Goal: Communication & Community: Answer question/provide support

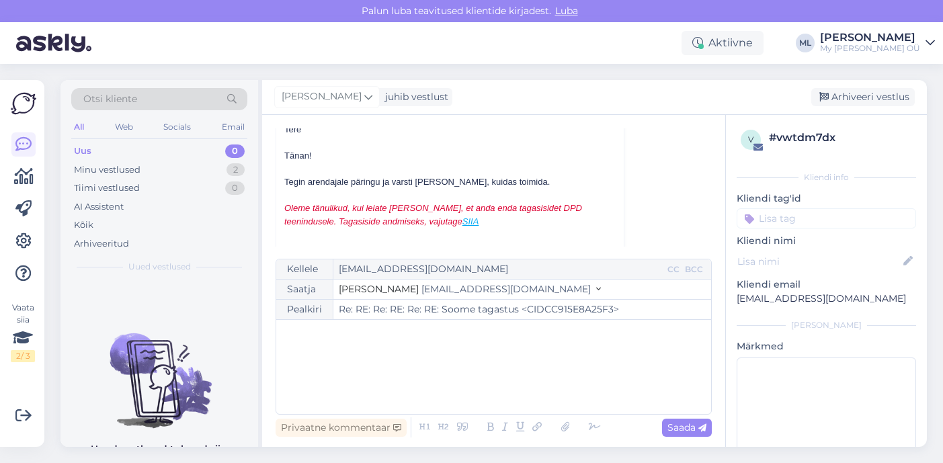
scroll to position [8409, 0]
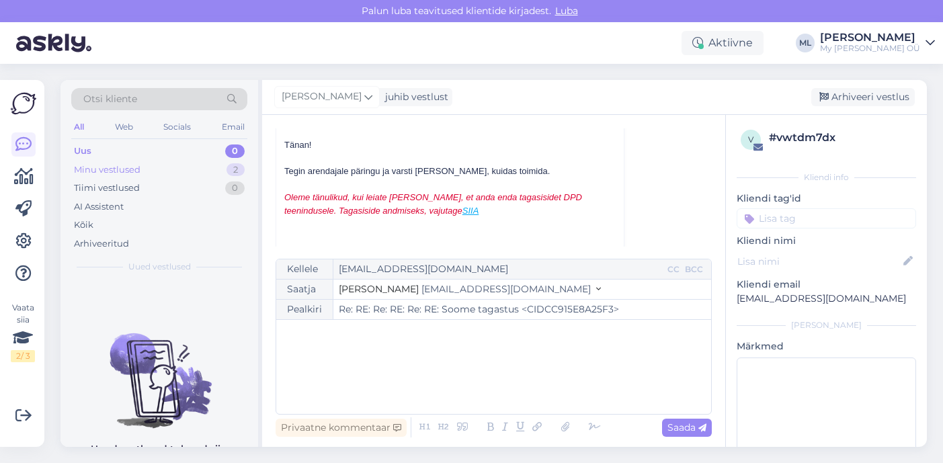
click at [174, 169] on div "Minu vestlused 2" at bounding box center [159, 170] width 176 height 19
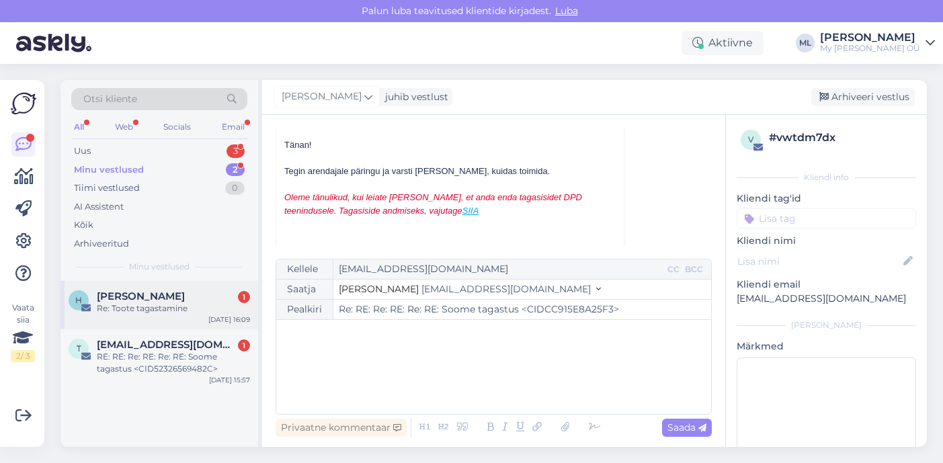
click at [175, 301] on span "[PERSON_NAME]" at bounding box center [141, 296] width 88 height 12
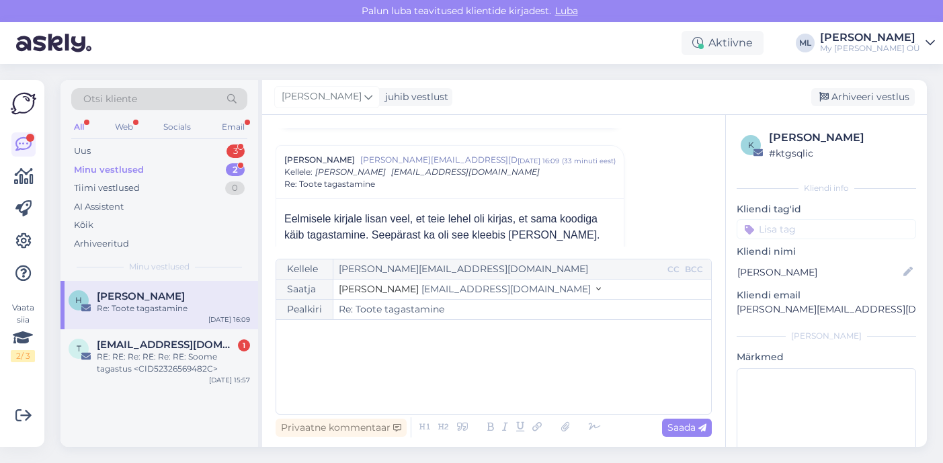
scroll to position [319, 0]
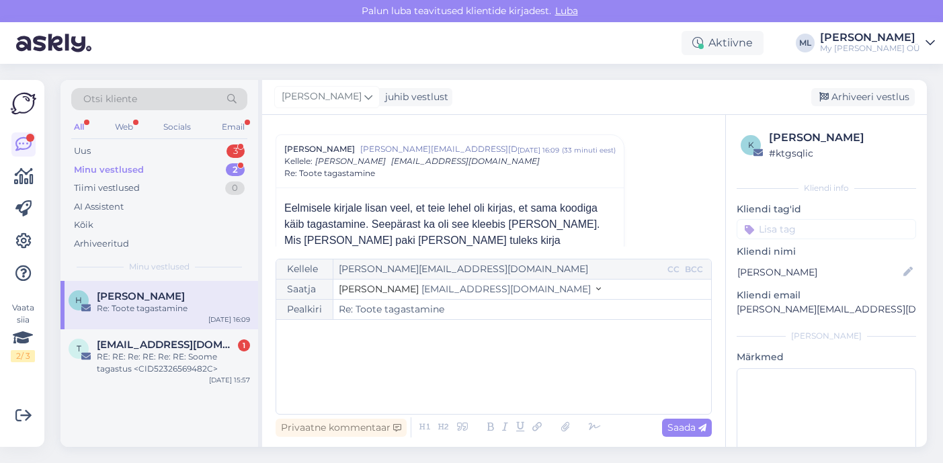
click at [766, 309] on p "[PERSON_NAME][EMAIL_ADDRESS][DOMAIN_NAME]" at bounding box center [825, 309] width 179 height 14
copy div "[PERSON_NAME][EMAIL_ADDRESS][DOMAIN_NAME] [PERSON_NAME]"
click at [367, 336] on p "﻿" at bounding box center [493, 333] width 421 height 14
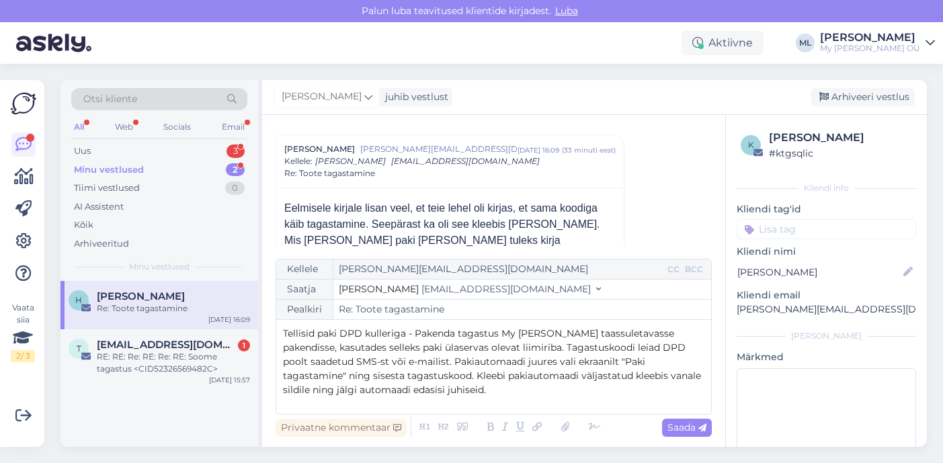
click at [283, 329] on span "Tellisid paki DPD kulleriga - Pakenda tagastus My [PERSON_NAME] taassuletavasse…" at bounding box center [493, 361] width 421 height 69
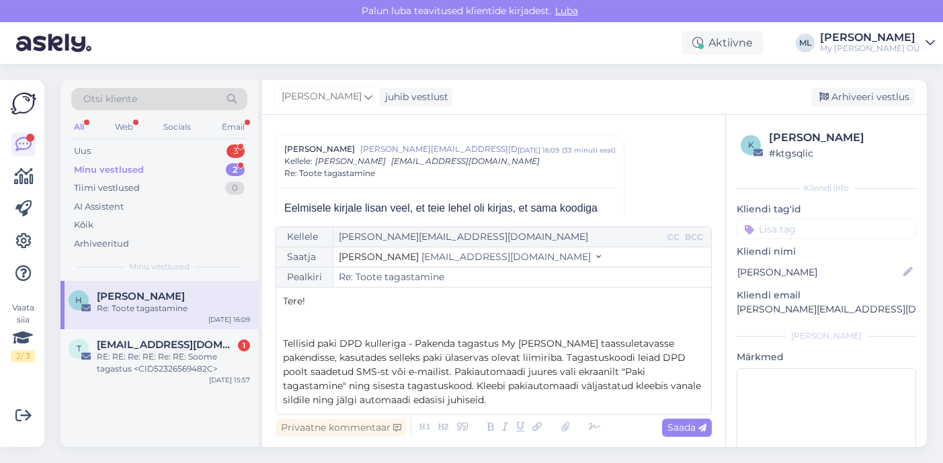
click at [279, 329] on div "Kellele [EMAIL_ADDRESS][DOMAIN_NAME] CC BCC Saatja Stella [EMAIL_ADDRESS][DOMAI…" at bounding box center [493, 320] width 436 height 188
click at [286, 329] on p "﻿" at bounding box center [493, 329] width 421 height 14
click at [136, 367] on div "RE: RE: Re: RE: Re: RE: Soome tagastus <CID52326569482C>" at bounding box center [173, 363] width 153 height 24
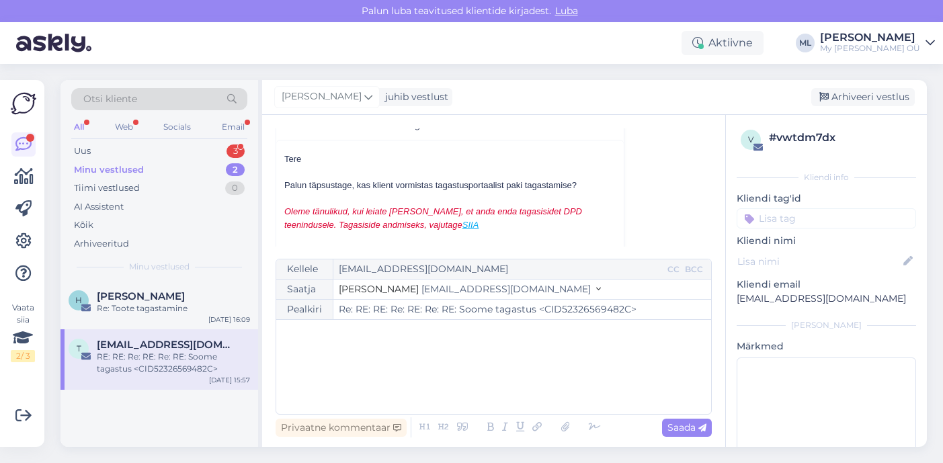
scroll to position [8370, 0]
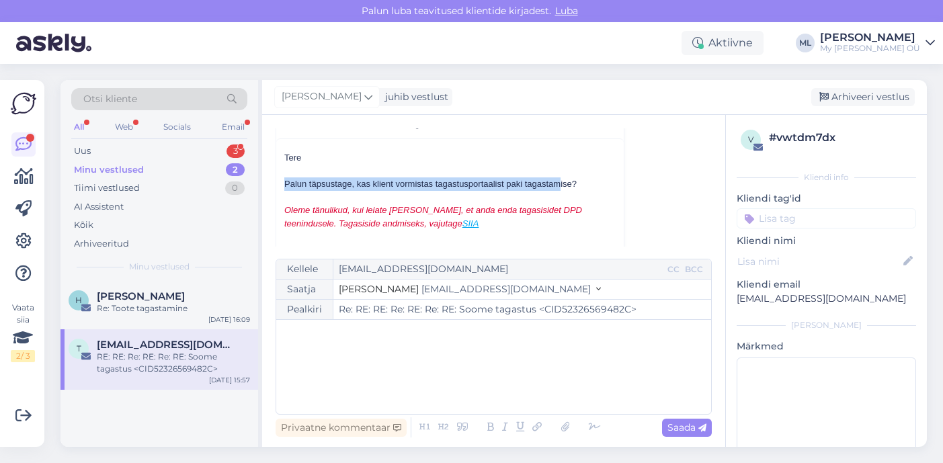
drag, startPoint x: 282, startPoint y: 183, endPoint x: 561, endPoint y: 188, distance: 278.8
click at [468, 165] on div at bounding box center [449, 171] width 331 height 13
drag, startPoint x: 265, startPoint y: 181, endPoint x: 619, endPoint y: 178, distance: 354.0
click at [619, 178] on div "Vestlus algas [EMAIL_ADDRESS][DOMAIN_NAME] [DATE] 11:15 ( 12 kuu eest ) KAM / M…" at bounding box center [493, 281] width 463 height 332
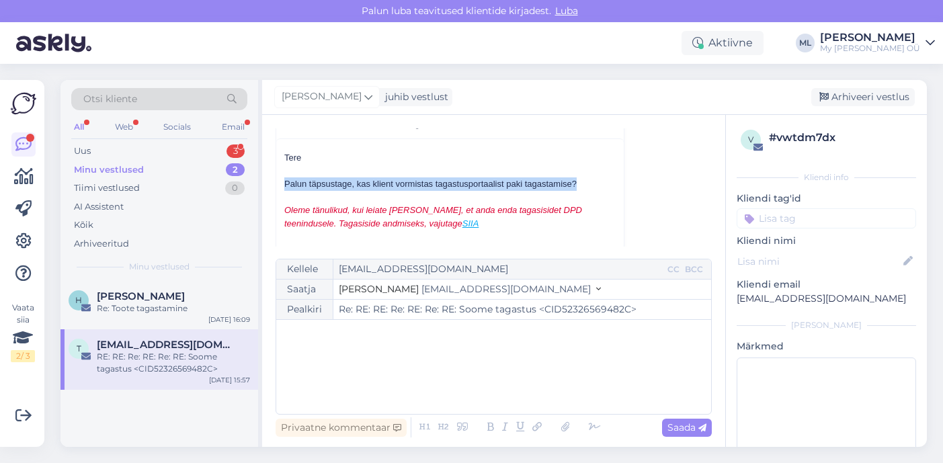
copy div "Palun täpsustage, kas klient vormistas tagastusportaalist paki tagastamise?"
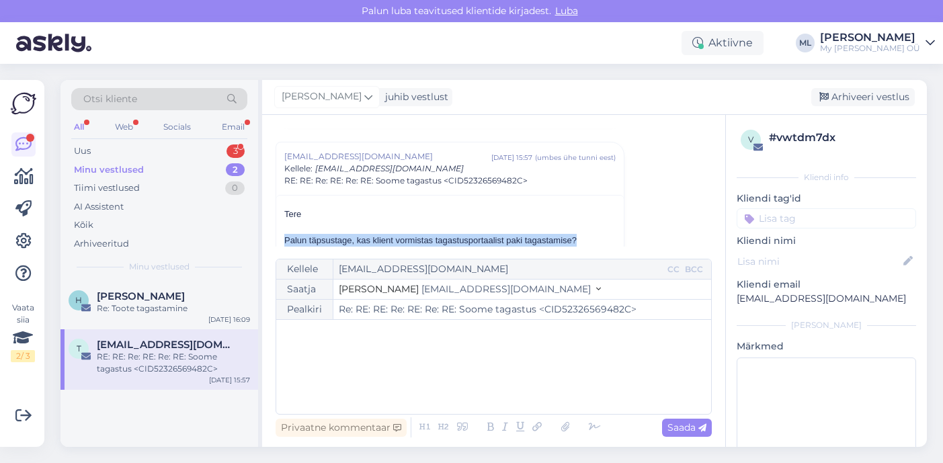
scroll to position [8316, 0]
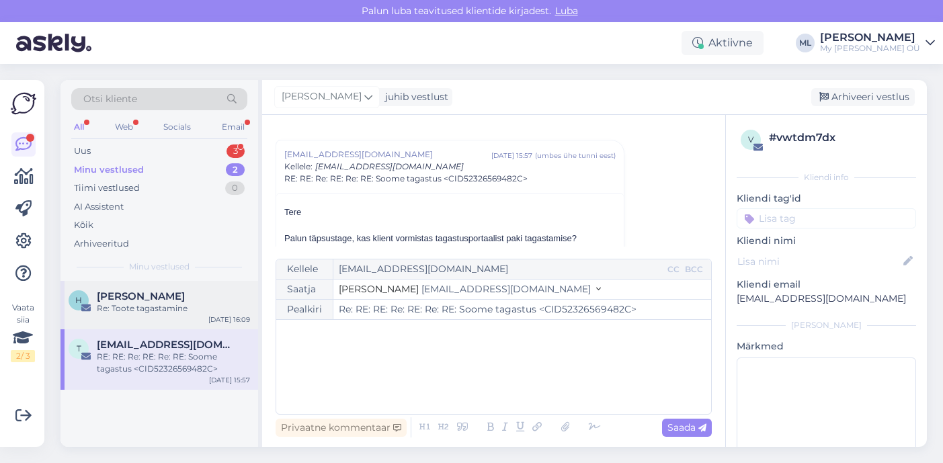
click at [168, 308] on div "Re: Toote tagastamine" at bounding box center [173, 308] width 153 height 12
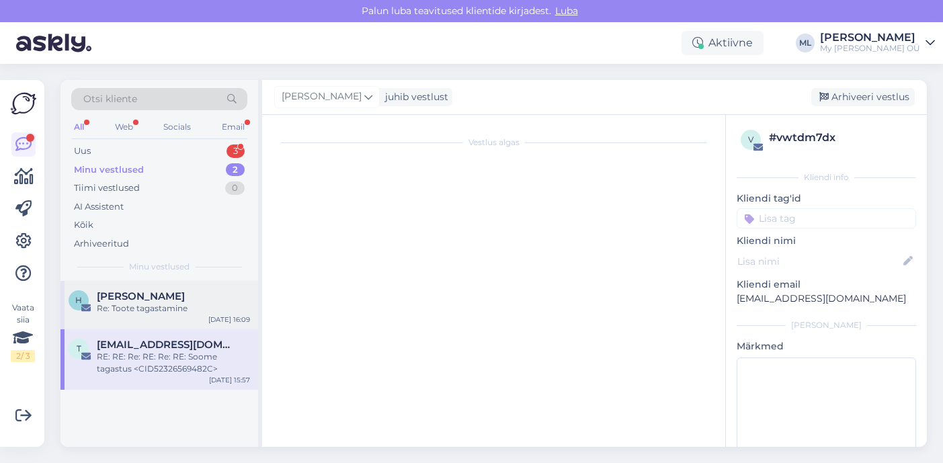
scroll to position [325, 0]
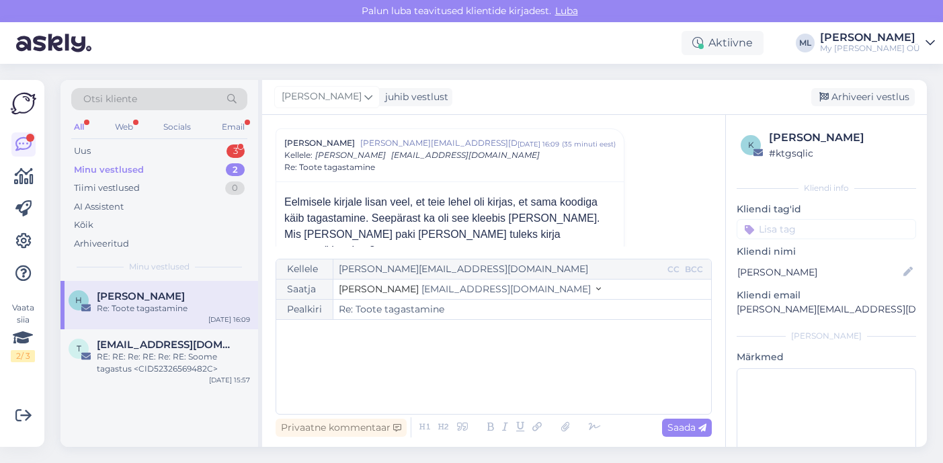
click at [354, 352] on div "﻿" at bounding box center [493, 366] width 421 height 81
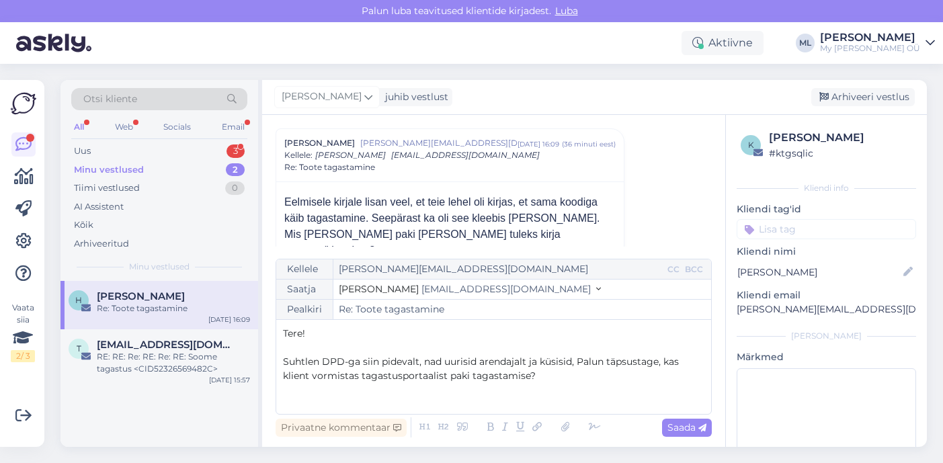
click at [584, 367] on span "Suhtlen DPD-ga siin pidevalt, nad uurisid arendajalt ja küsisid, Palun täpsusta…" at bounding box center [482, 368] width 398 height 26
click at [650, 363] on span "Suhtlen DPD-ga siin pidevalt, nad uurisid arendajalt ja küsisid, kas täpsustage…" at bounding box center [491, 368] width 416 height 26
click at [644, 362] on span "Suhtlen DPD-ga siin pidevalt, nad uurisid arendajalt ja küsisid, kas kas klient…" at bounding box center [487, 368] width 408 height 26
click at [472, 380] on p "Suhtlen DPD-ga siin pidevalt, nad uurisid arendajalt ja küsisid, kas te vormist…" at bounding box center [493, 369] width 421 height 28
click at [660, 355] on p "Suhtlen DPD-ga siin pidevalt, nad uurisid arendajalt ja küsisid, kas te vormist…" at bounding box center [493, 369] width 421 height 28
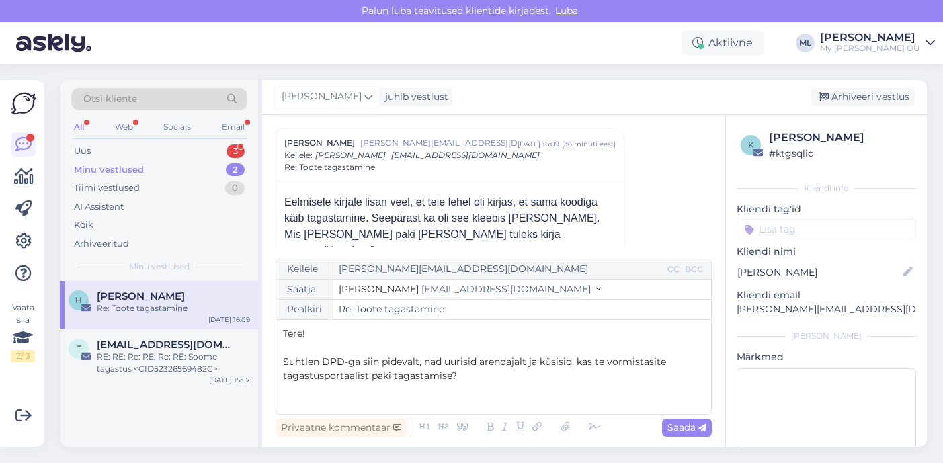
click at [479, 377] on p "Suhtlen DPD-ga siin pidevalt, nad uurisid arendajalt ja küsisid, kas te vormist…" at bounding box center [493, 369] width 421 height 28
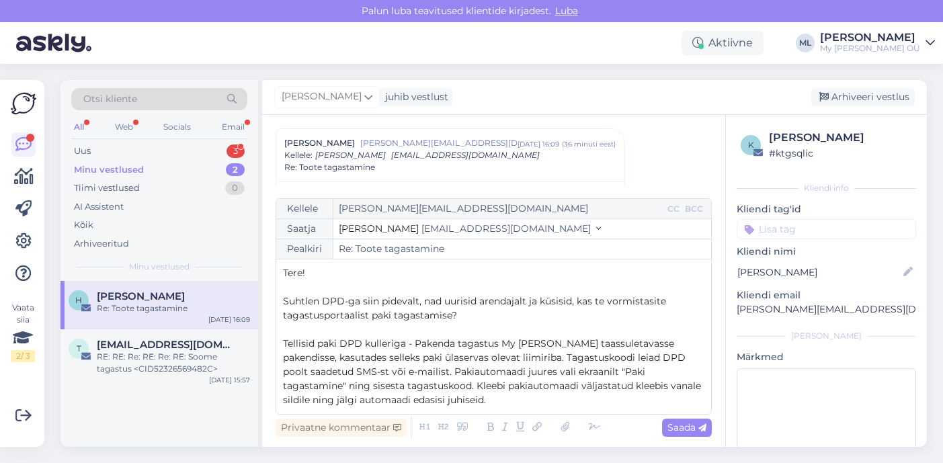
click at [485, 318] on p "Suhtlen DPD-ga siin pidevalt, nad uurisid arendajalt ja küsisid, kas te vormist…" at bounding box center [493, 308] width 421 height 28
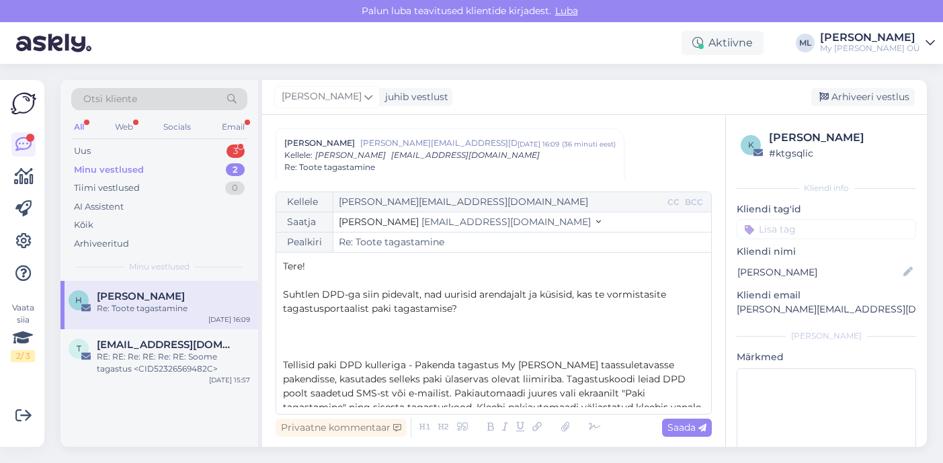
click at [287, 350] on p "﻿" at bounding box center [493, 351] width 421 height 14
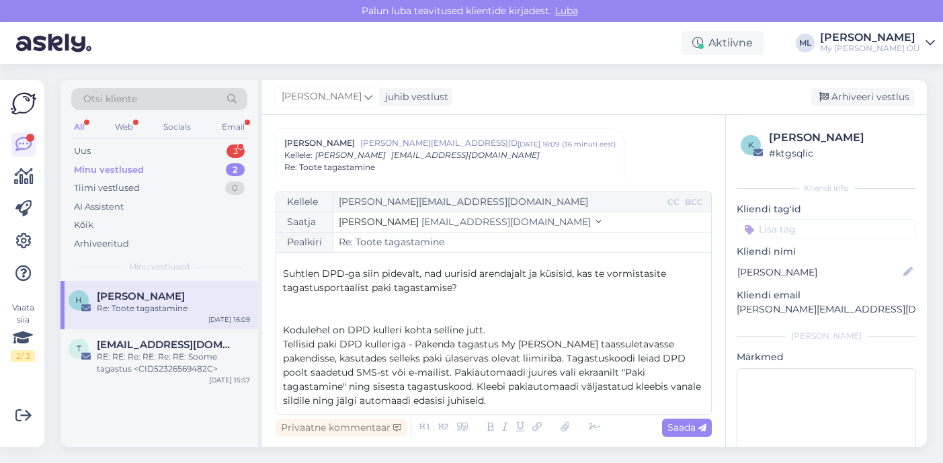
scroll to position [21, 0]
click at [418, 404] on p "Tellisid paki DPD kulleriga - Pakenda tagastus My [PERSON_NAME] taassuletavasse…" at bounding box center [493, 372] width 421 height 71
click at [511, 329] on p "Kodulehel on DPD kulleri kohta selline jutt." at bounding box center [493, 329] width 421 height 14
click at [450, 406] on p "Tellisid paki DPD kulleriga - Pakenda tagastus My [PERSON_NAME] taassuletavasse…" at bounding box center [493, 372] width 421 height 71
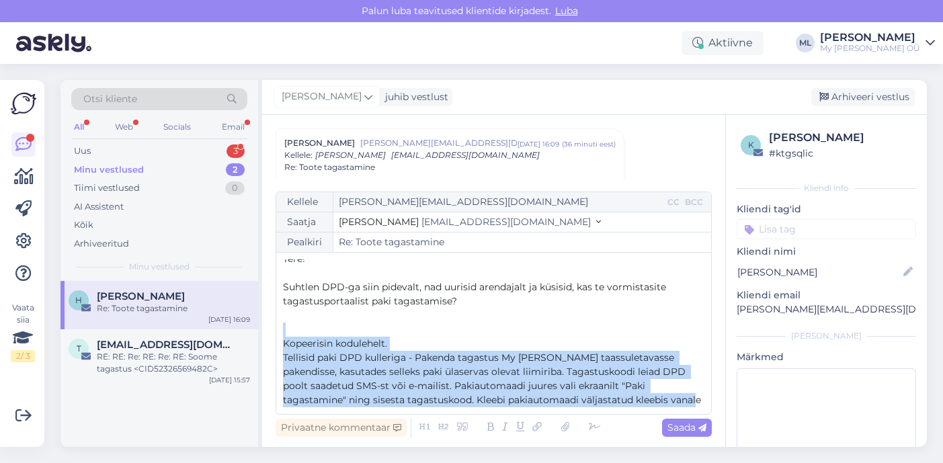
drag, startPoint x: 599, startPoint y: 398, endPoint x: 277, endPoint y: 335, distance: 328.1
click at [277, 335] on div "Kellele [EMAIL_ADDRESS][DOMAIN_NAME] CC BCC Saatja Stella [EMAIL_ADDRESS][DOMAI…" at bounding box center [493, 302] width 436 height 223
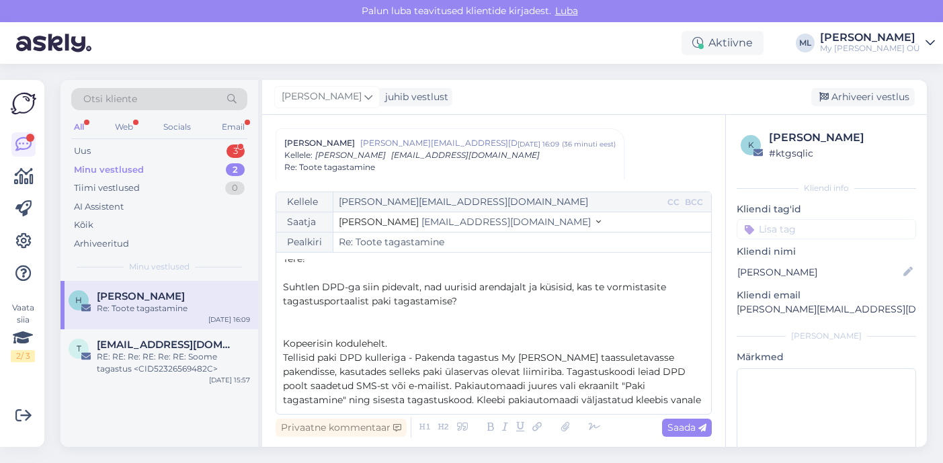
scroll to position [0, 0]
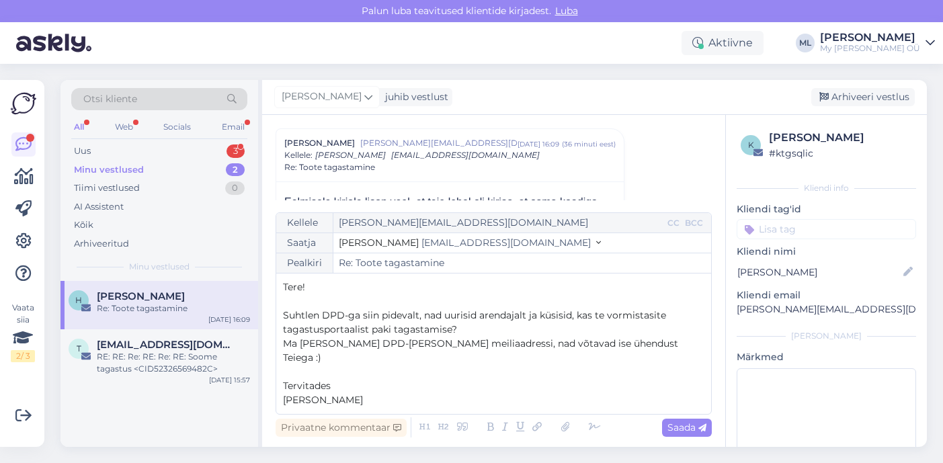
drag, startPoint x: 464, startPoint y: 341, endPoint x: 274, endPoint y: 332, distance: 189.7
click at [274, 332] on div "Vestlus [PERSON_NAME] Saastamoinen [EMAIL_ADDRESS][DOMAIN_NAME] [DATE] 15:51 ( …" at bounding box center [493, 281] width 463 height 332
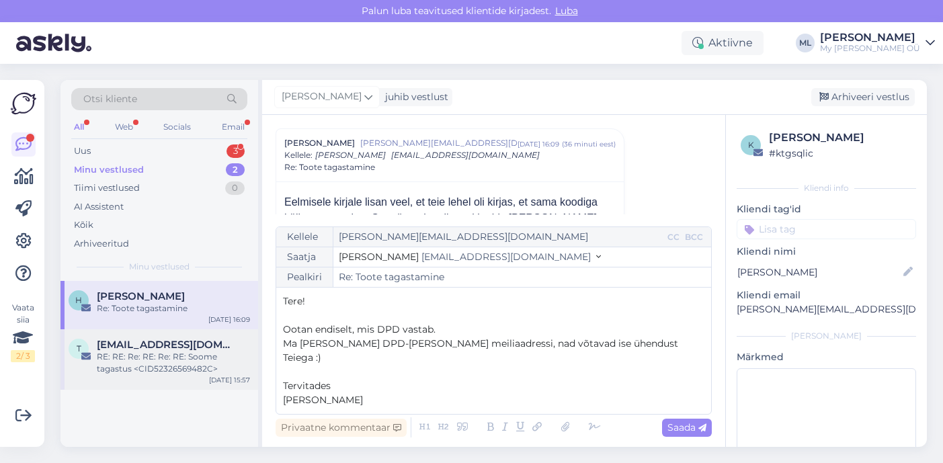
click at [146, 352] on div "RE: RE: Re: RE: Re: RE: Soome tagastus <CID52326569482C>" at bounding box center [173, 363] width 153 height 24
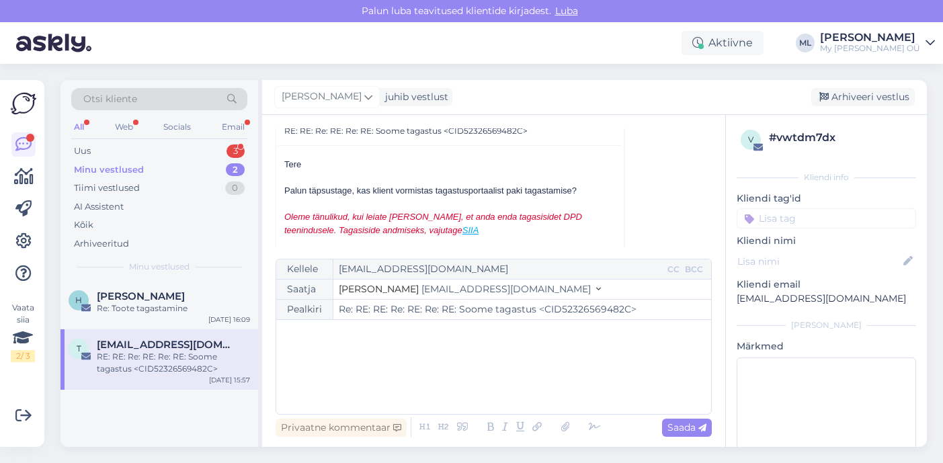
scroll to position [8361, 0]
click at [183, 294] on span "[PERSON_NAME]" at bounding box center [141, 296] width 88 height 12
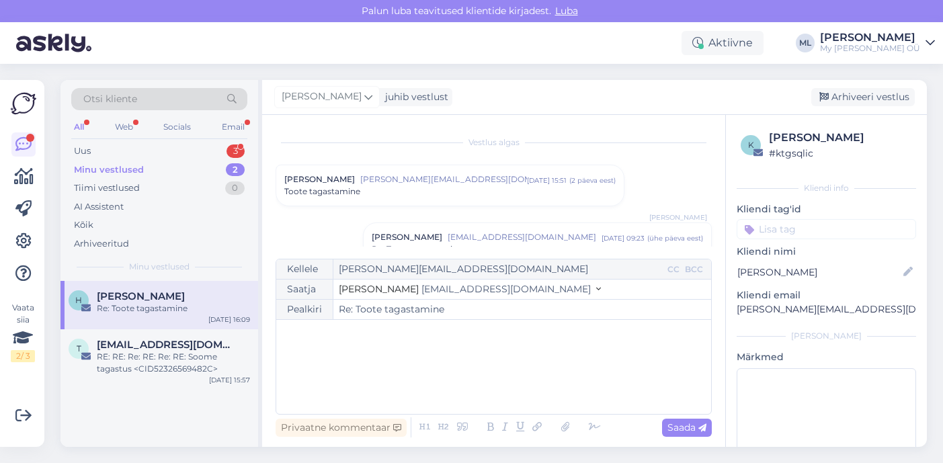
scroll to position [325, 0]
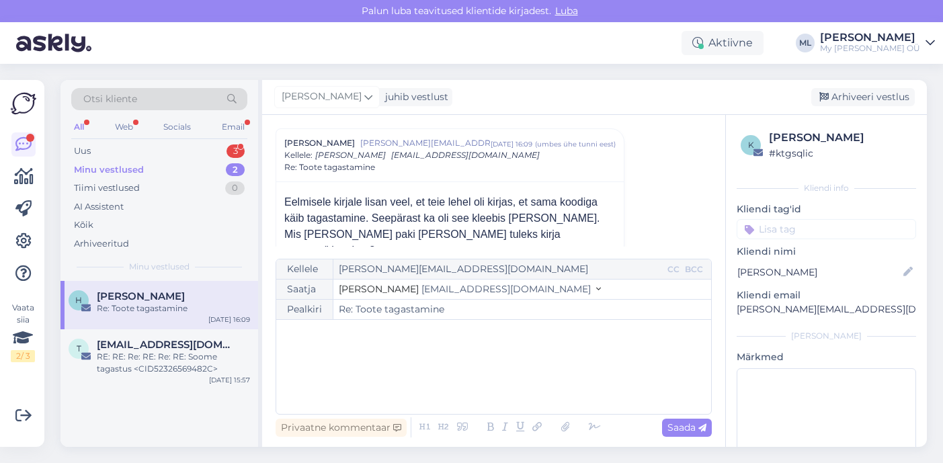
click at [124, 310] on div "Re: Toote tagastamine" at bounding box center [173, 308] width 153 height 12
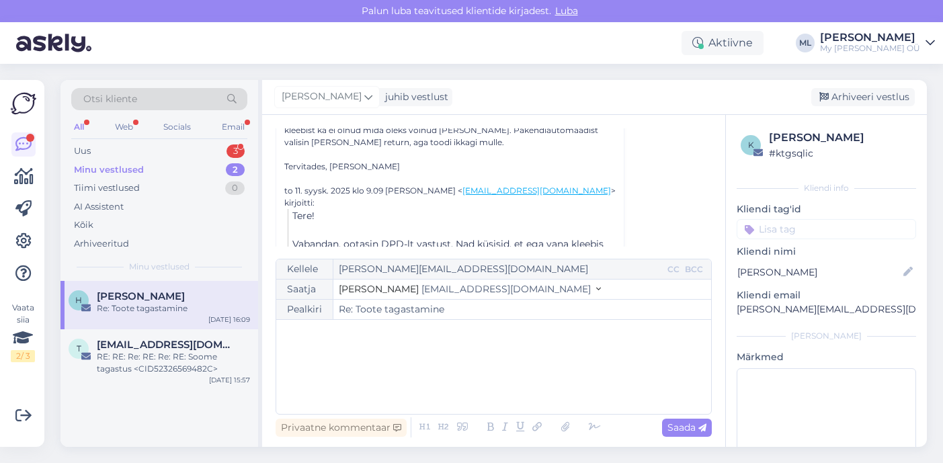
scroll to position [671, 0]
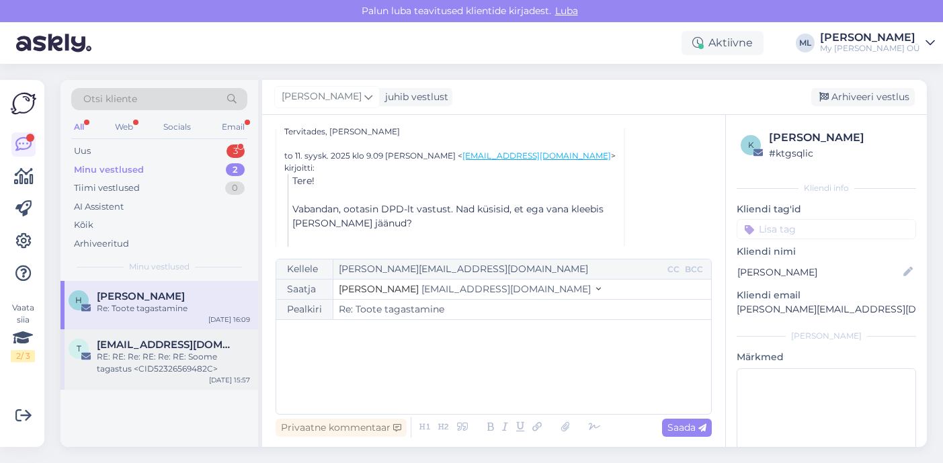
click at [181, 353] on div "RE: RE: Re: RE: Re: RE: Soome tagastus <CID52326569482C>" at bounding box center [173, 363] width 153 height 24
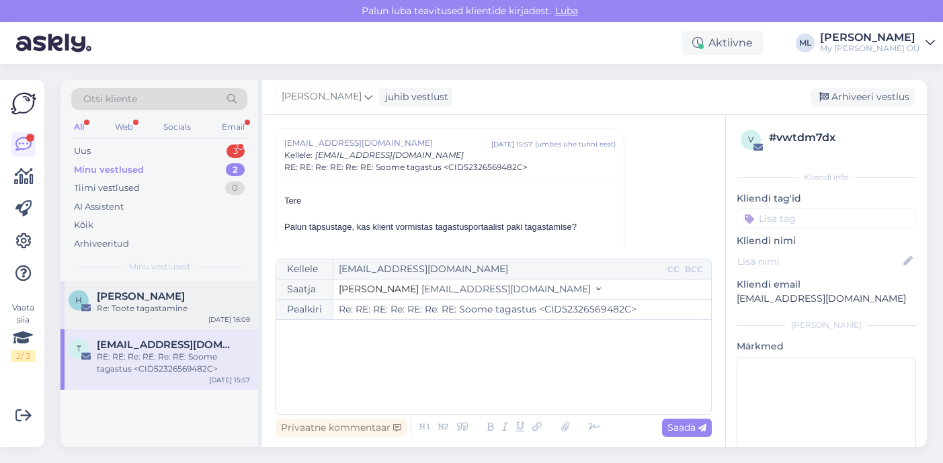
click at [123, 296] on span "[PERSON_NAME]" at bounding box center [141, 296] width 88 height 12
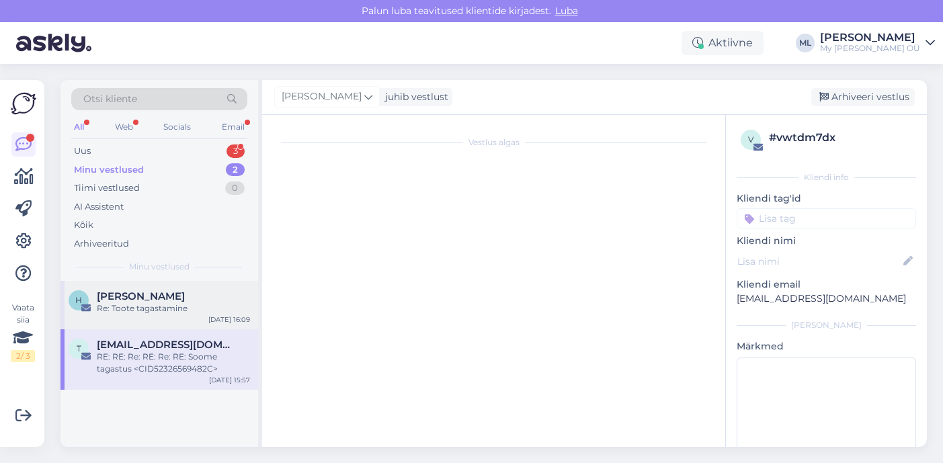
scroll to position [325, 0]
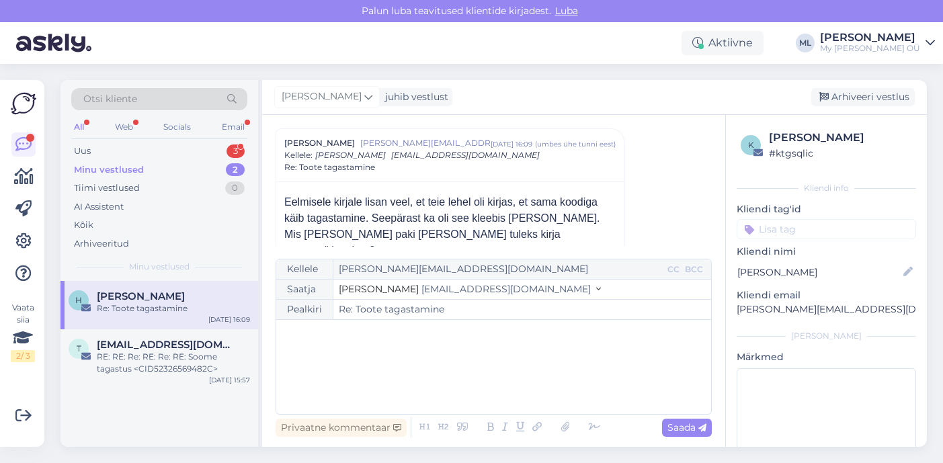
click at [121, 170] on div "Minu vestlused" at bounding box center [109, 169] width 70 height 13
click at [87, 143] on div "Uus 3" at bounding box center [159, 151] width 176 height 19
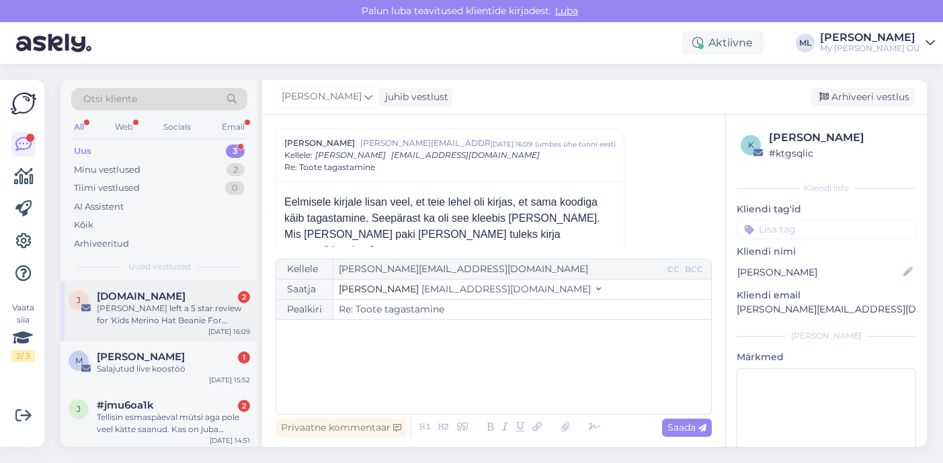
click at [166, 298] on div "[DOMAIN_NAME] 2" at bounding box center [173, 296] width 153 height 12
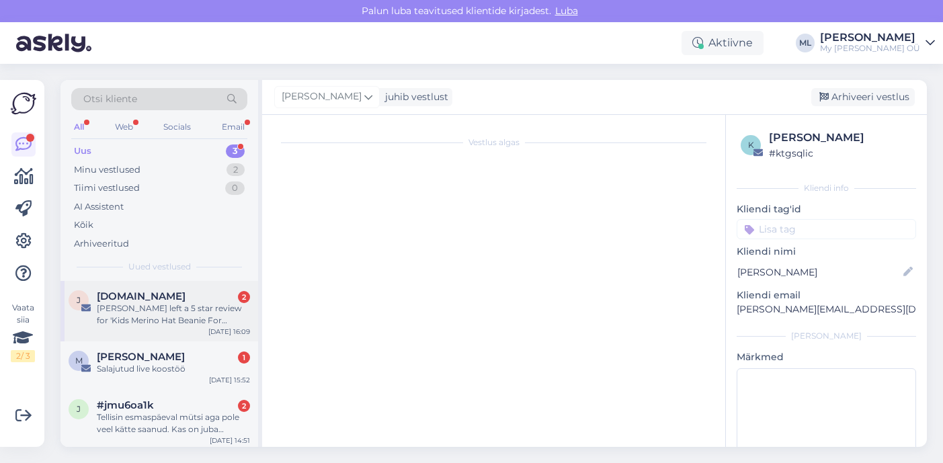
scroll to position [5647, 0]
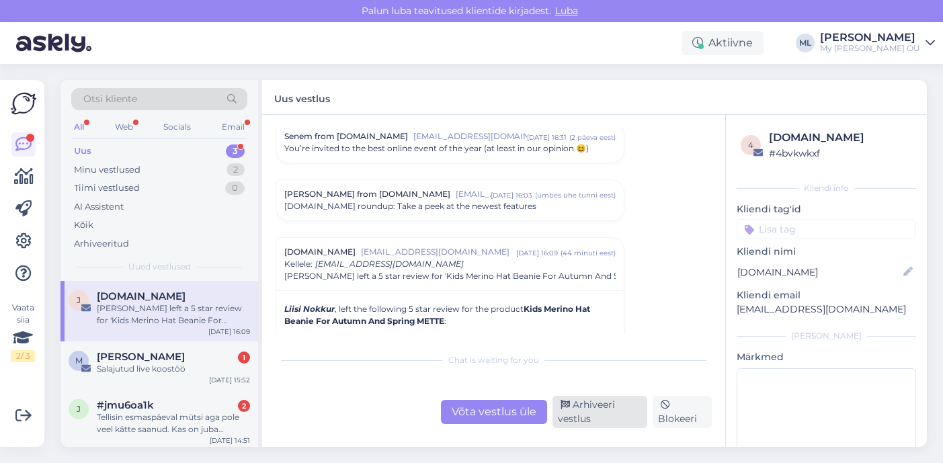
click at [580, 402] on div "Arhiveeri vestlus" at bounding box center [599, 412] width 95 height 32
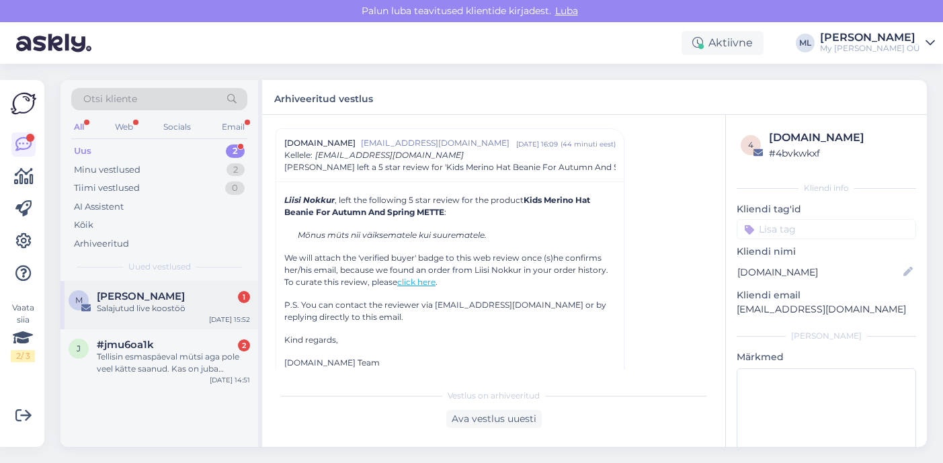
click at [128, 304] on div "Salajutud live koostöö" at bounding box center [173, 308] width 153 height 12
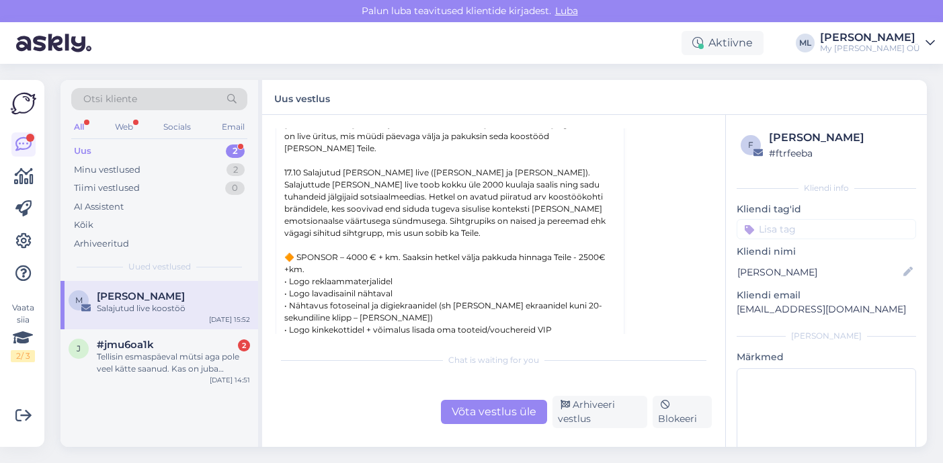
scroll to position [397, 0]
click at [123, 344] on span "#jmu6oa1k" at bounding box center [125, 345] width 57 height 12
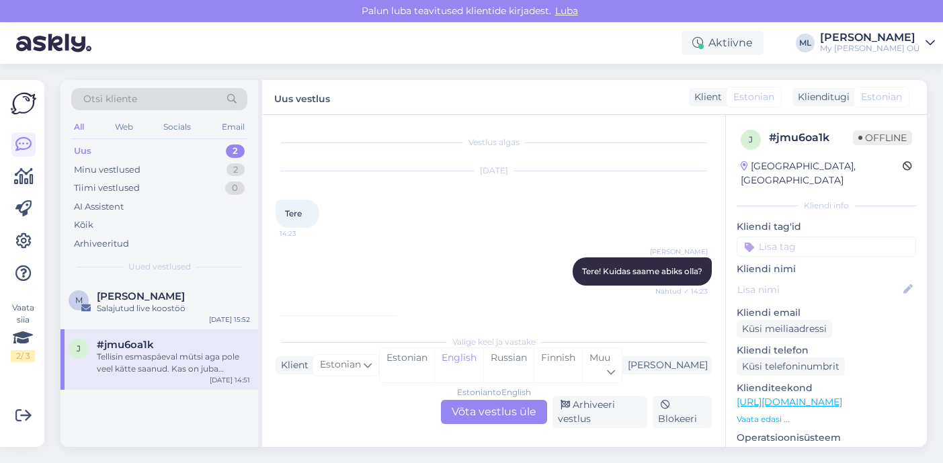
scroll to position [1430, 0]
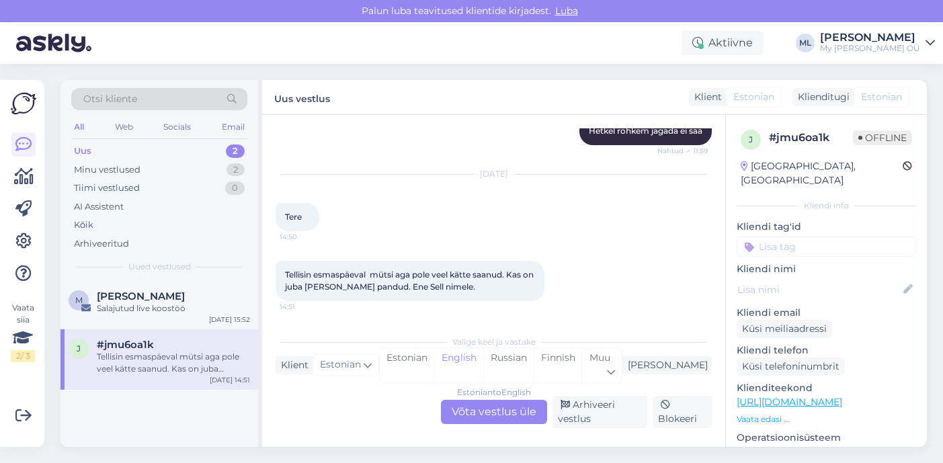
click at [488, 417] on div "Estonian to English Võta vestlus üle" at bounding box center [494, 412] width 106 height 24
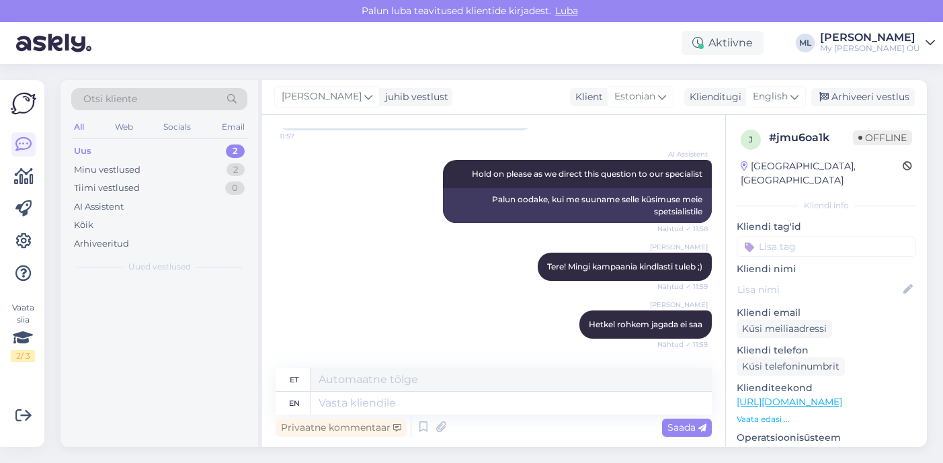
scroll to position [1636, 0]
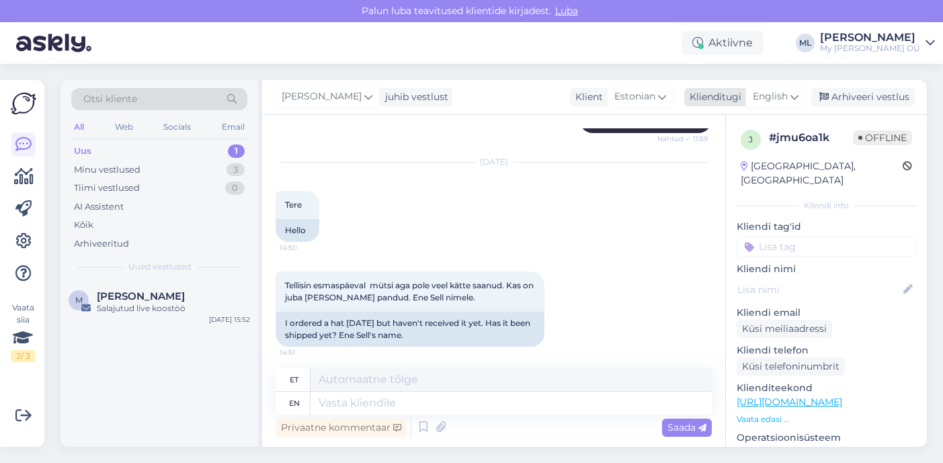
click at [778, 93] on span "English" at bounding box center [769, 96] width 35 height 15
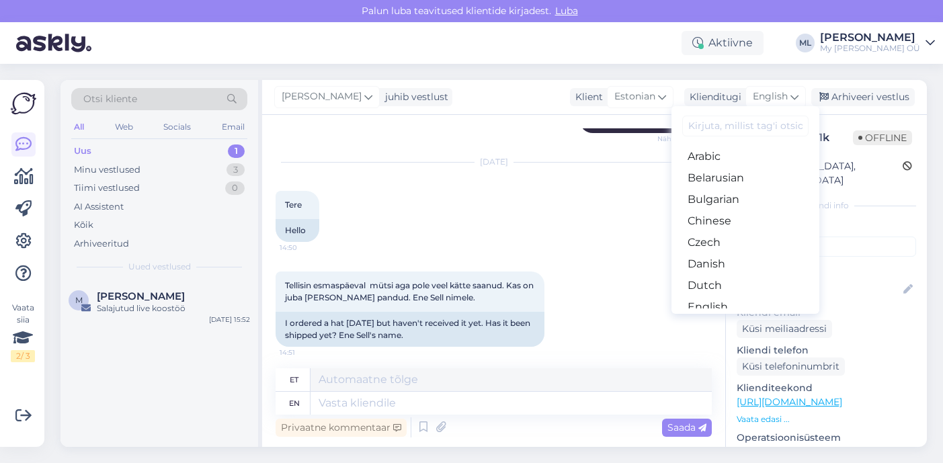
click at [570, 220] on div "[DATE] Tere 14:50 Hello" at bounding box center [493, 202] width 436 height 109
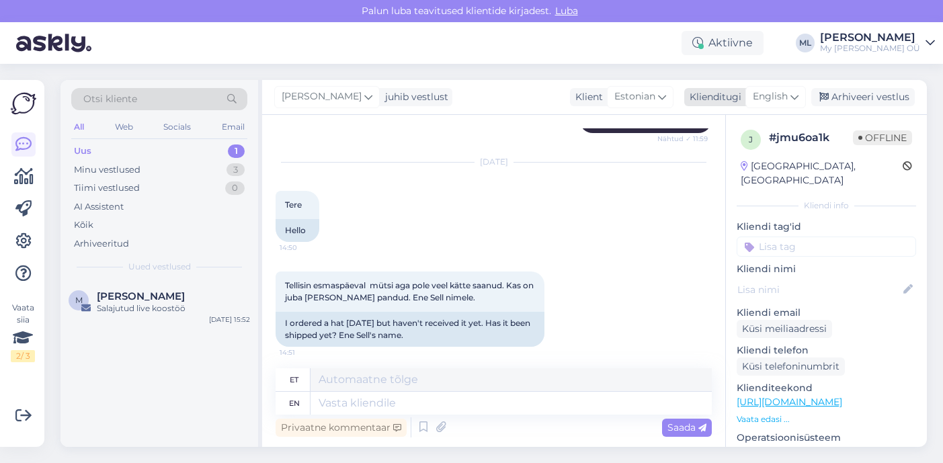
click at [758, 99] on span "English" at bounding box center [769, 96] width 35 height 15
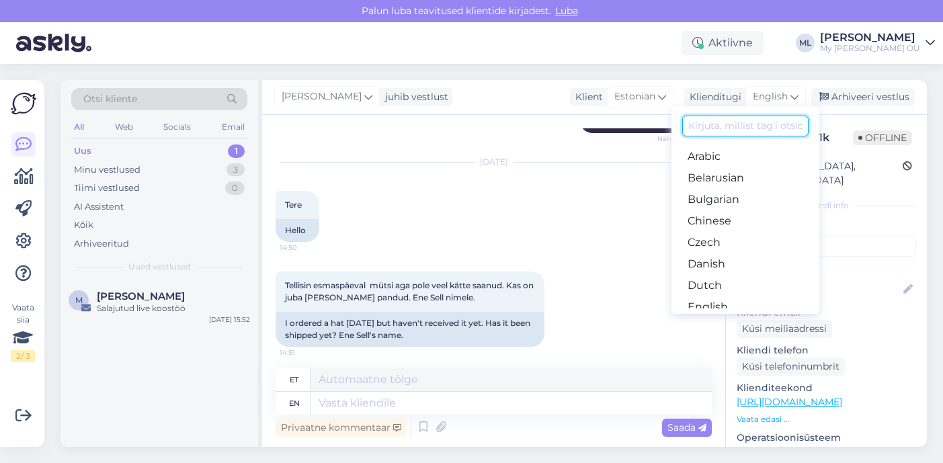
click at [717, 122] on input at bounding box center [745, 126] width 126 height 21
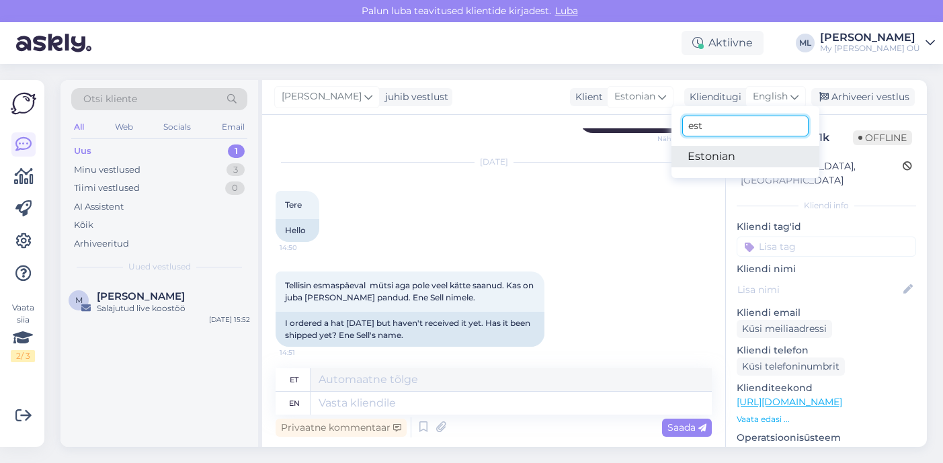
type input "est"
click at [705, 163] on link "Estonian" at bounding box center [745, 156] width 148 height 21
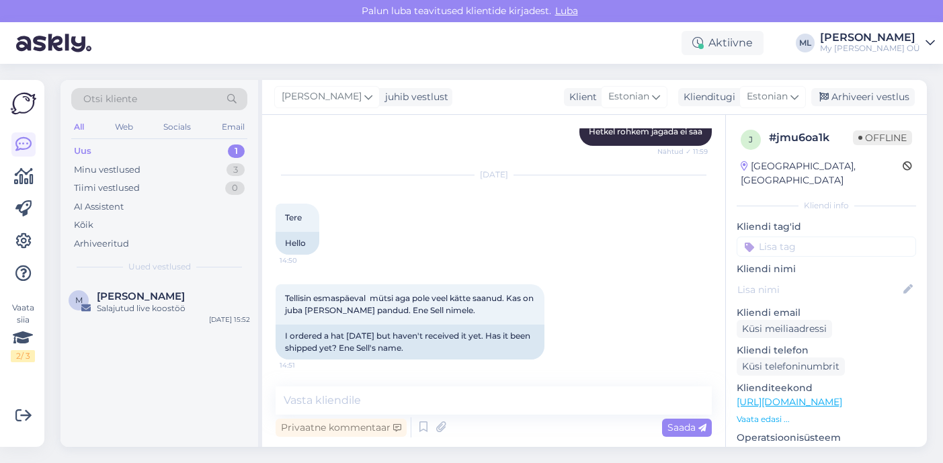
scroll to position [1635, 0]
click at [322, 414] on textarea at bounding box center [493, 400] width 436 height 28
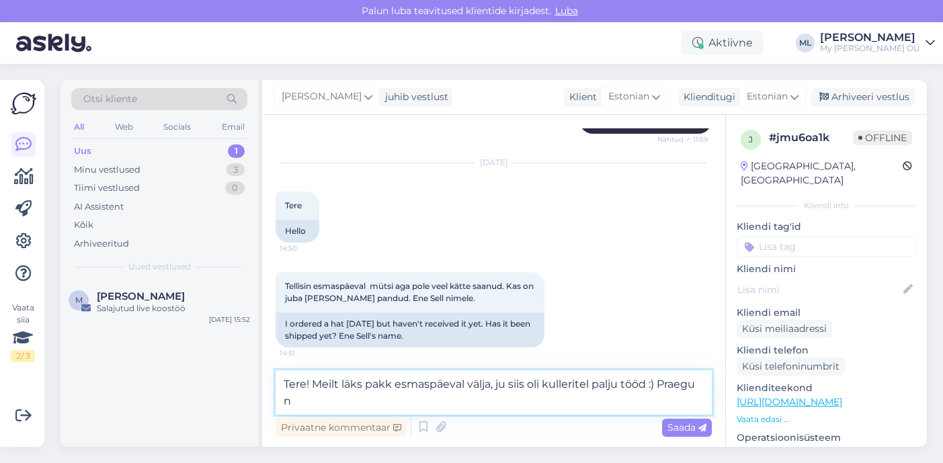
scroll to position [1636, 0]
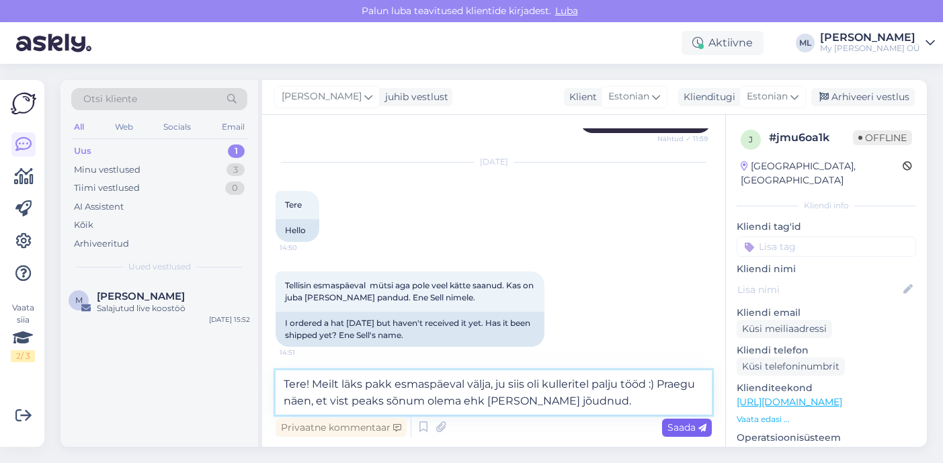
type textarea "Tere! Meilt läks pakk esmaspäeval välja, ju siis oli kulleritel palju tööd :) P…"
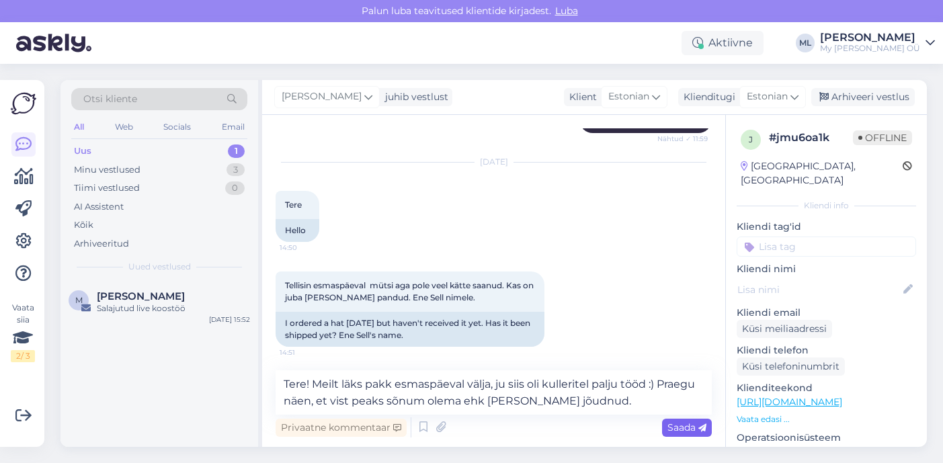
click at [689, 434] on div "Saada" at bounding box center [687, 428] width 50 height 18
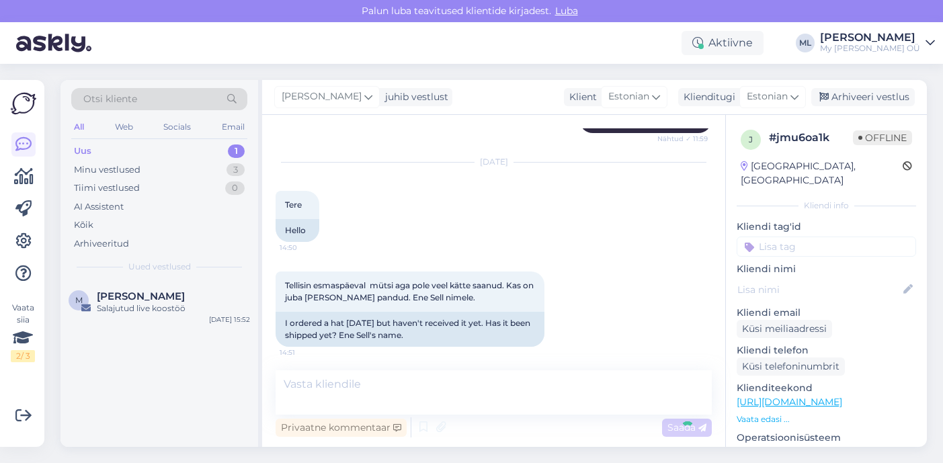
scroll to position [1717, 0]
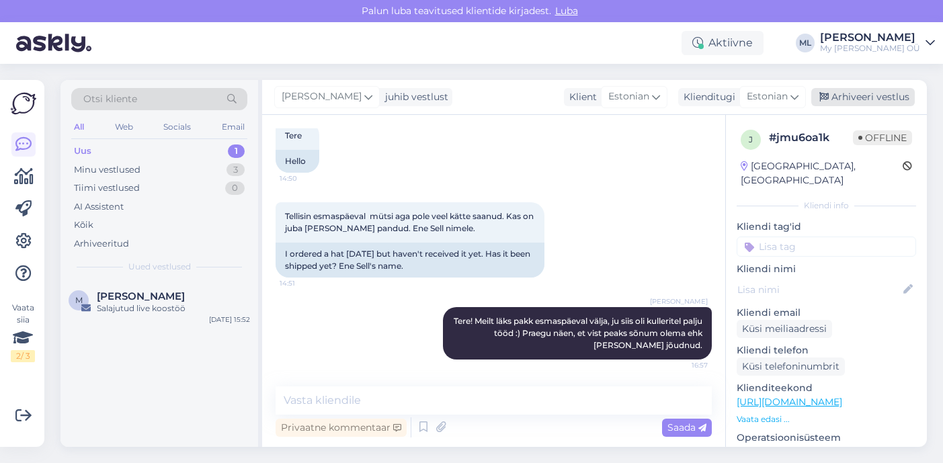
click at [845, 92] on div "Arhiveeri vestlus" at bounding box center [862, 97] width 103 height 18
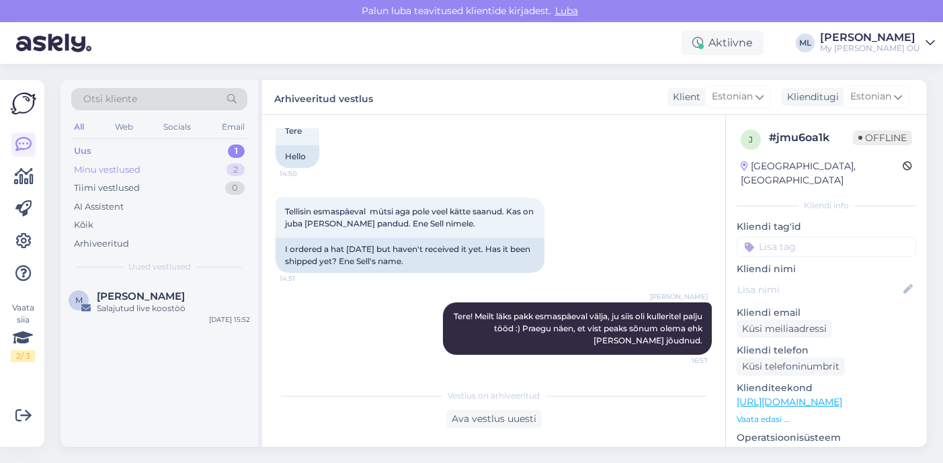
click at [132, 167] on div "Minu vestlused" at bounding box center [107, 169] width 67 height 13
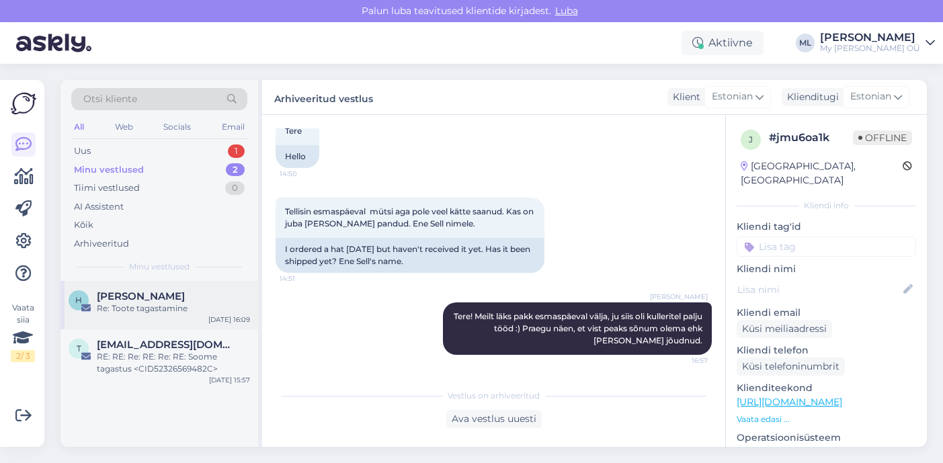
click at [150, 300] on span "[PERSON_NAME]" at bounding box center [141, 296] width 88 height 12
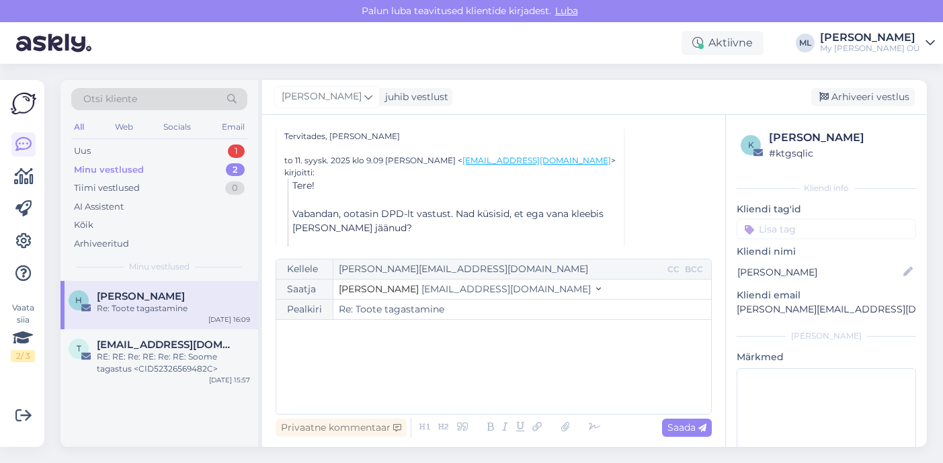
scroll to position [671, 0]
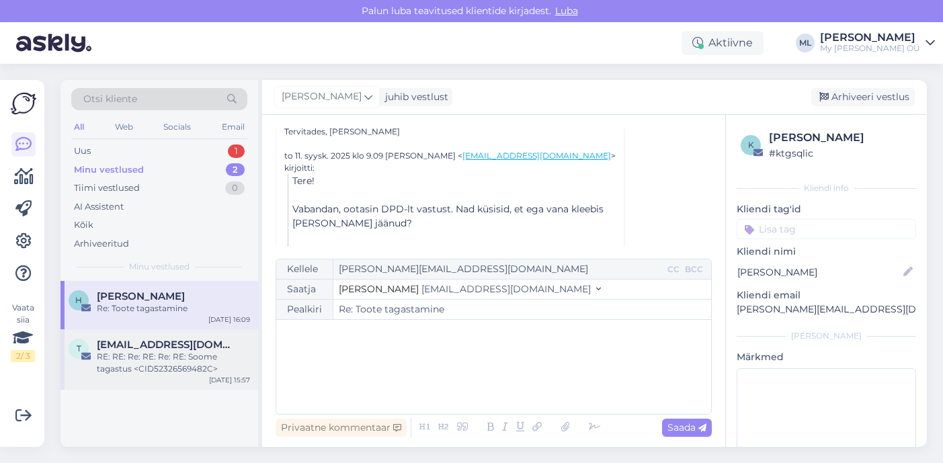
click at [183, 360] on div "RE: RE: Re: RE: Re: RE: Soome tagastus <CID52326569482C>" at bounding box center [173, 363] width 153 height 24
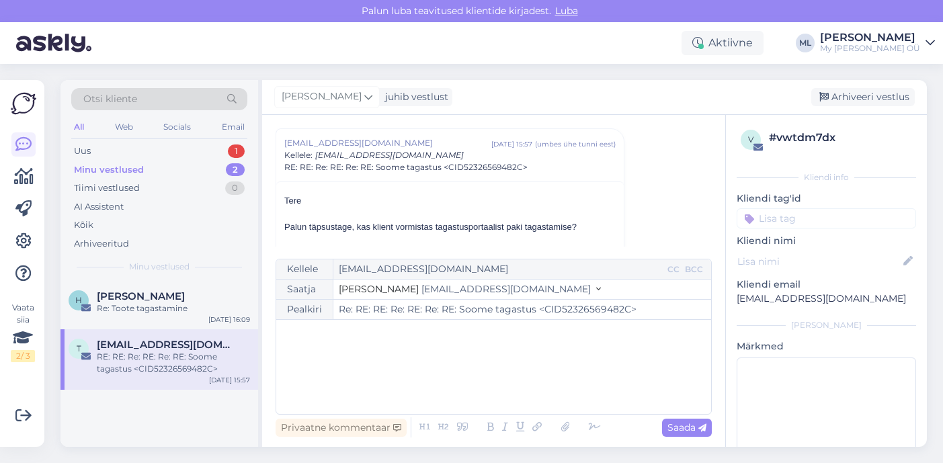
scroll to position [8371, 0]
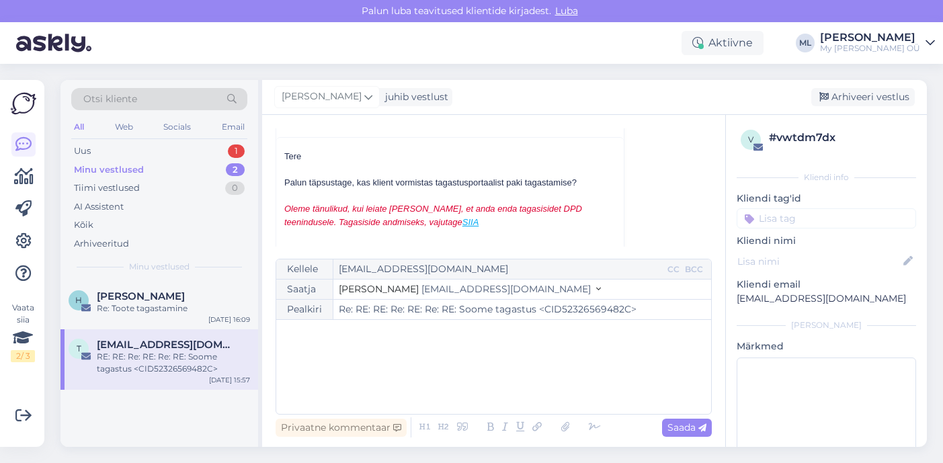
click at [285, 152] on div "Tere" at bounding box center [449, 156] width 331 height 13
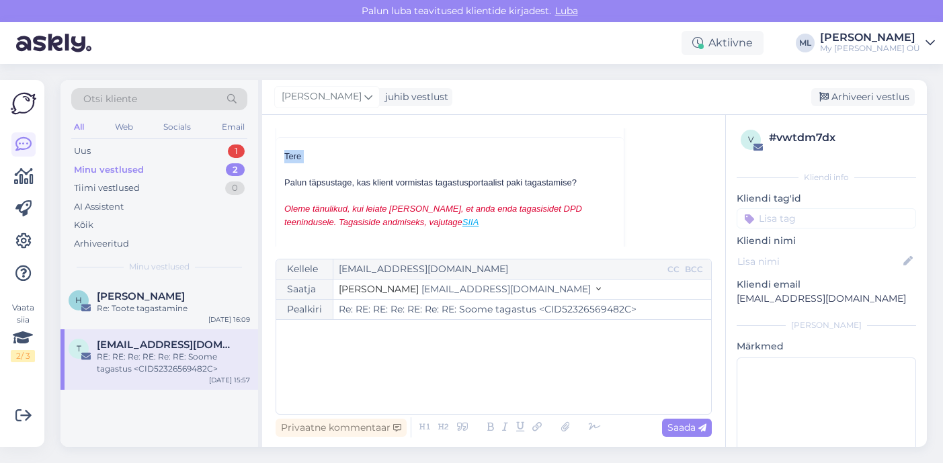
click at [285, 152] on div "Tere" at bounding box center [449, 156] width 331 height 13
click at [294, 175] on div at bounding box center [449, 169] width 331 height 13
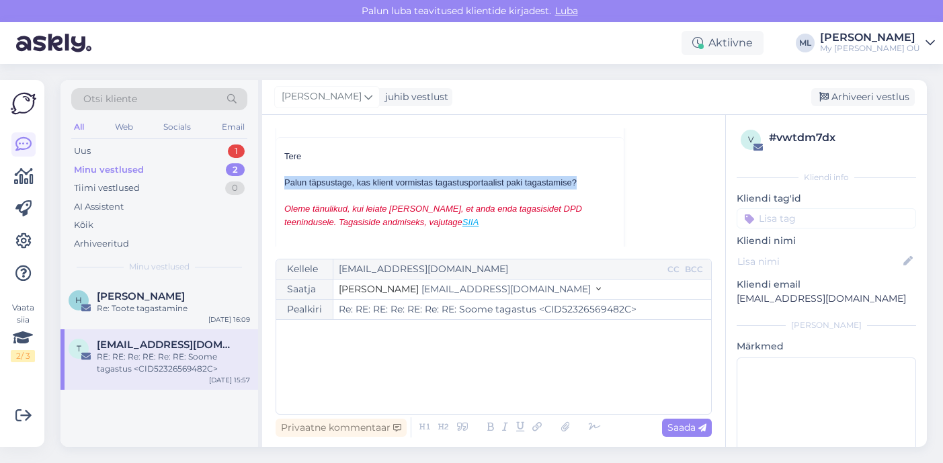
drag, startPoint x: 578, startPoint y: 183, endPoint x: 282, endPoint y: 181, distance: 296.3
copy div "Palun täpsustage, kas klient vormistas tagastusportaalist paki tagastamise?"
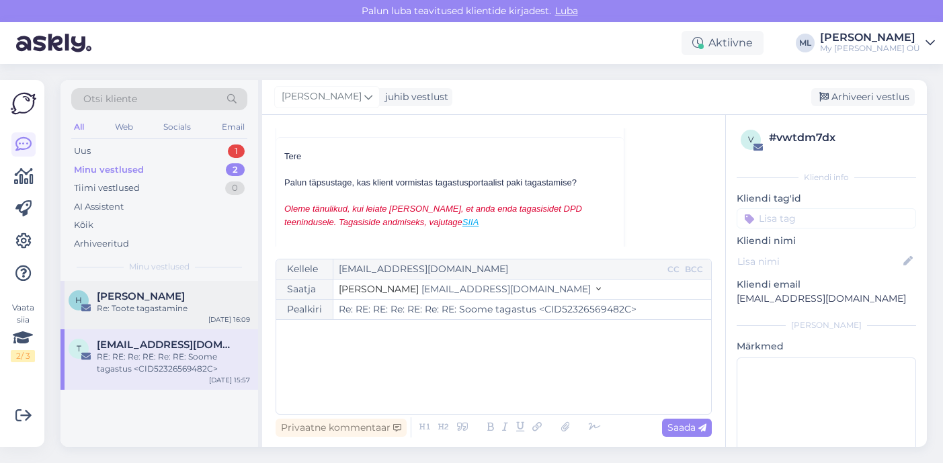
click at [130, 313] on div "Re: Toote tagastamine" at bounding box center [173, 308] width 153 height 12
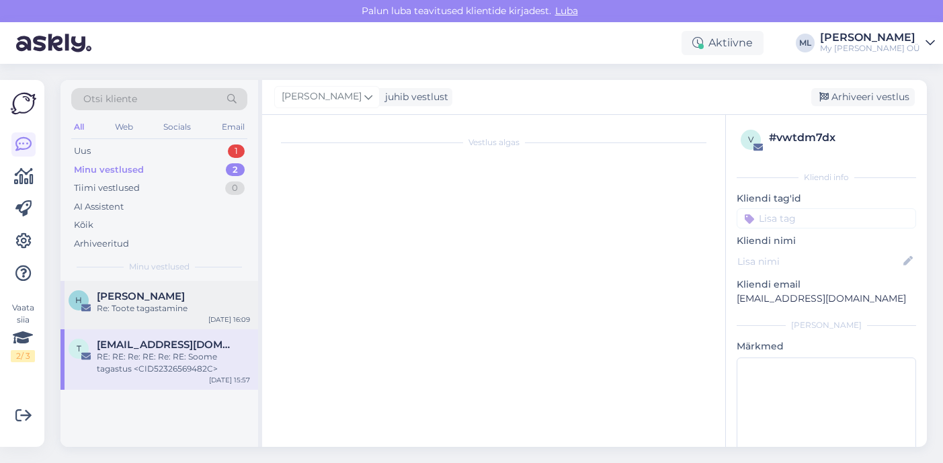
scroll to position [325, 0]
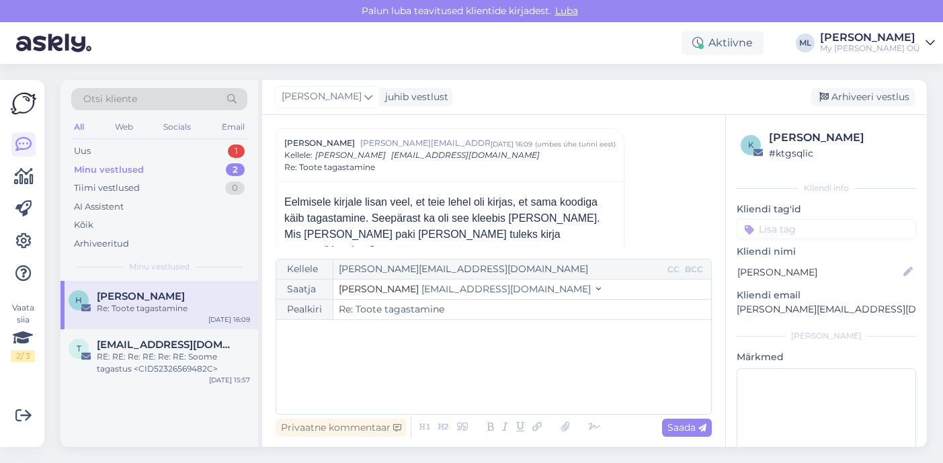
click at [421, 289] on span "[EMAIL_ADDRESS][DOMAIN_NAME]" at bounding box center [505, 289] width 169 height 12
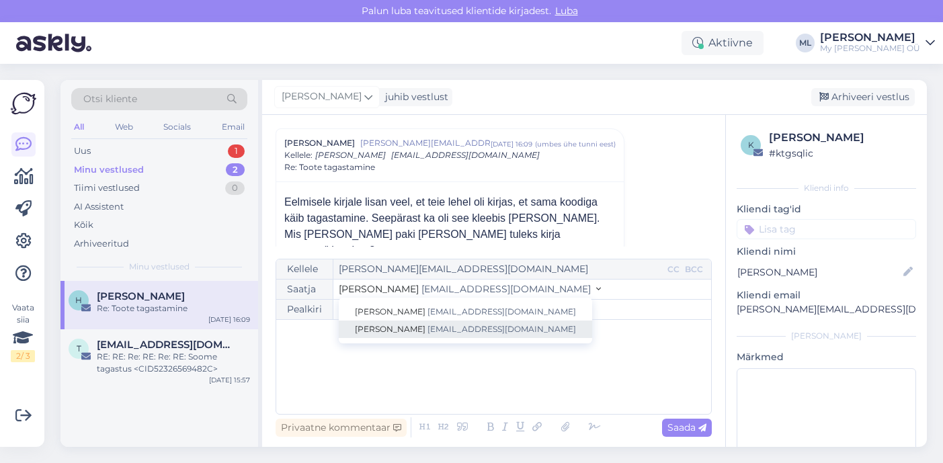
click at [427, 329] on span "[EMAIL_ADDRESS][DOMAIN_NAME]" at bounding box center [501, 329] width 148 height 10
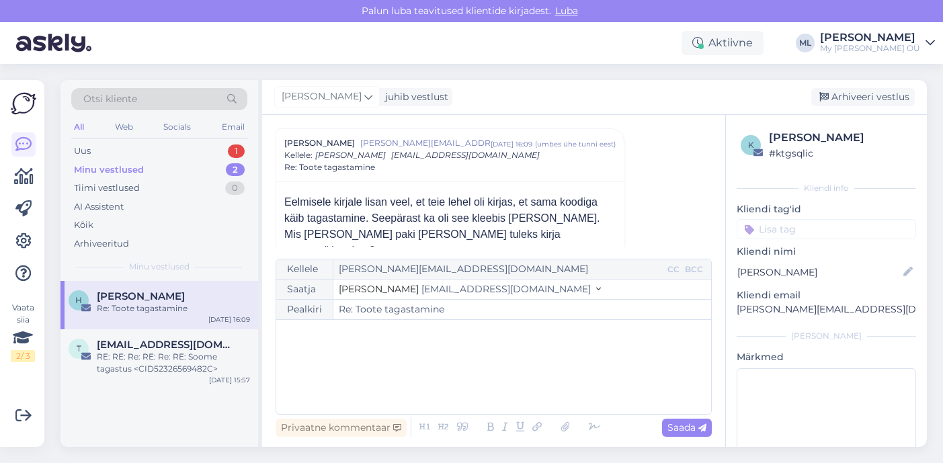
click at [355, 355] on div "﻿" at bounding box center [493, 366] width 421 height 81
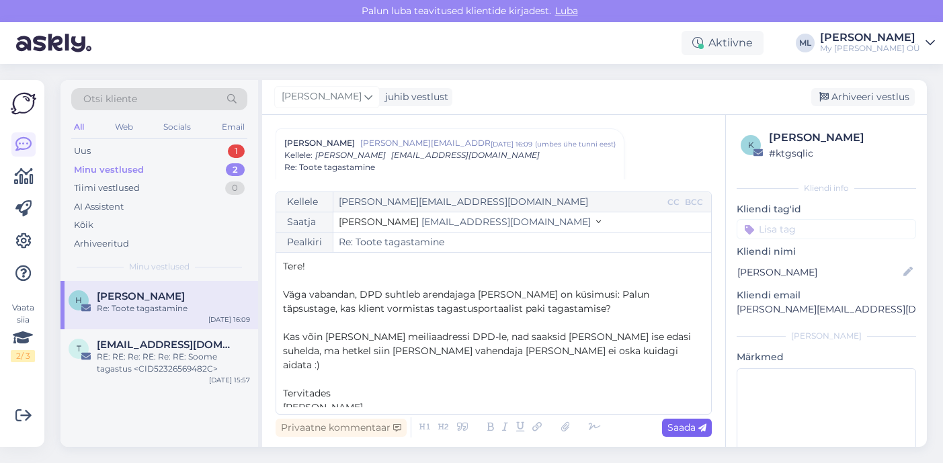
click at [684, 429] on span "Saada" at bounding box center [686, 427] width 39 height 12
type input "Re: Toote tagastamine"
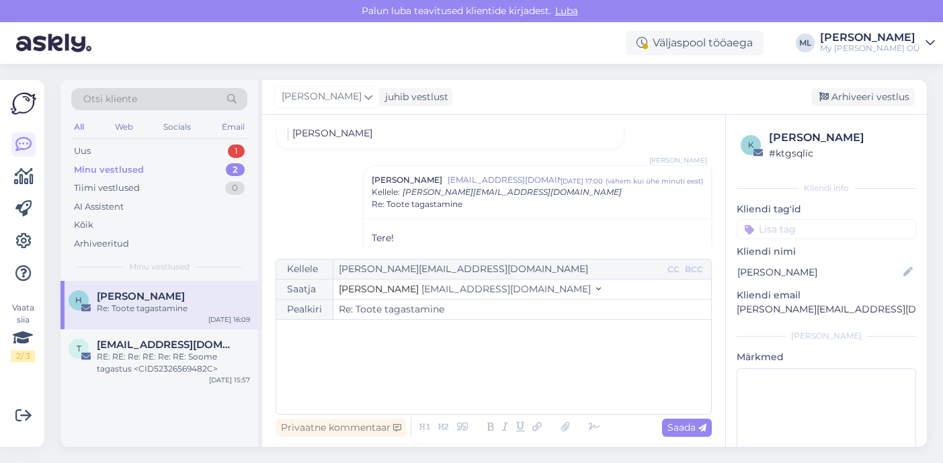
scroll to position [808, 0]
click at [202, 146] on div "Uus 1" at bounding box center [159, 151] width 176 height 19
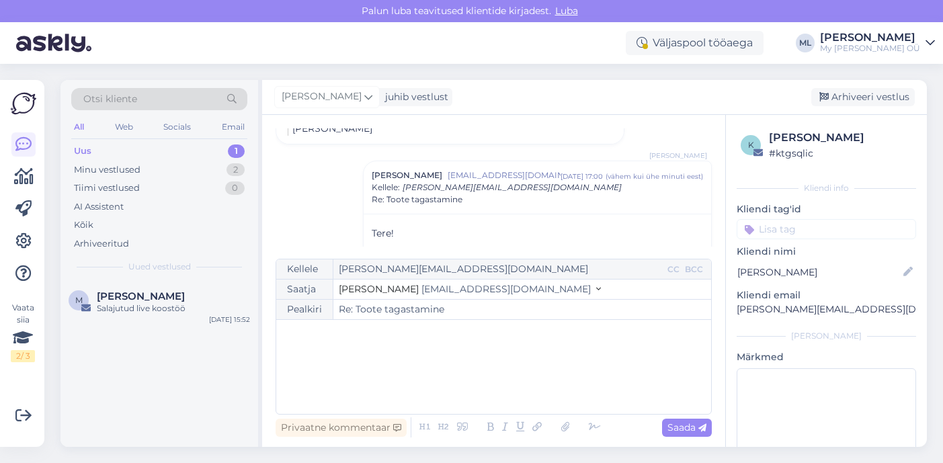
click at [126, 158] on div "Uus 1" at bounding box center [159, 151] width 176 height 19
